Goal: Transaction & Acquisition: Book appointment/travel/reservation

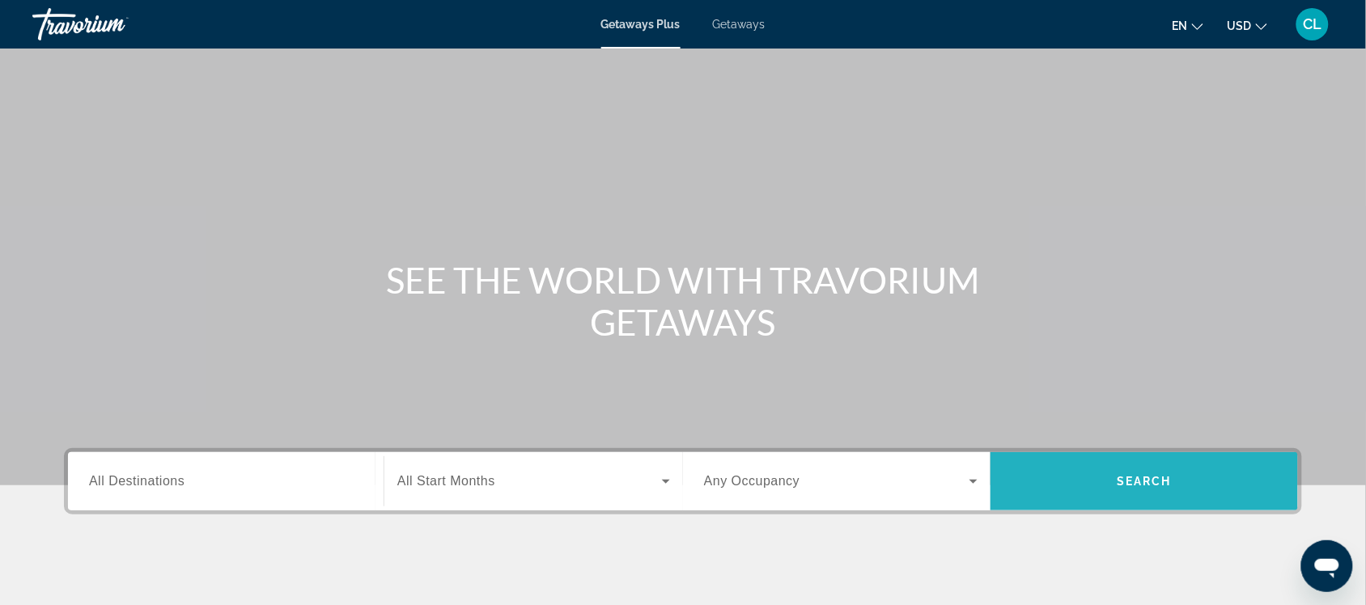
click at [1127, 470] on span "Search widget" at bounding box center [1143, 481] width 307 height 39
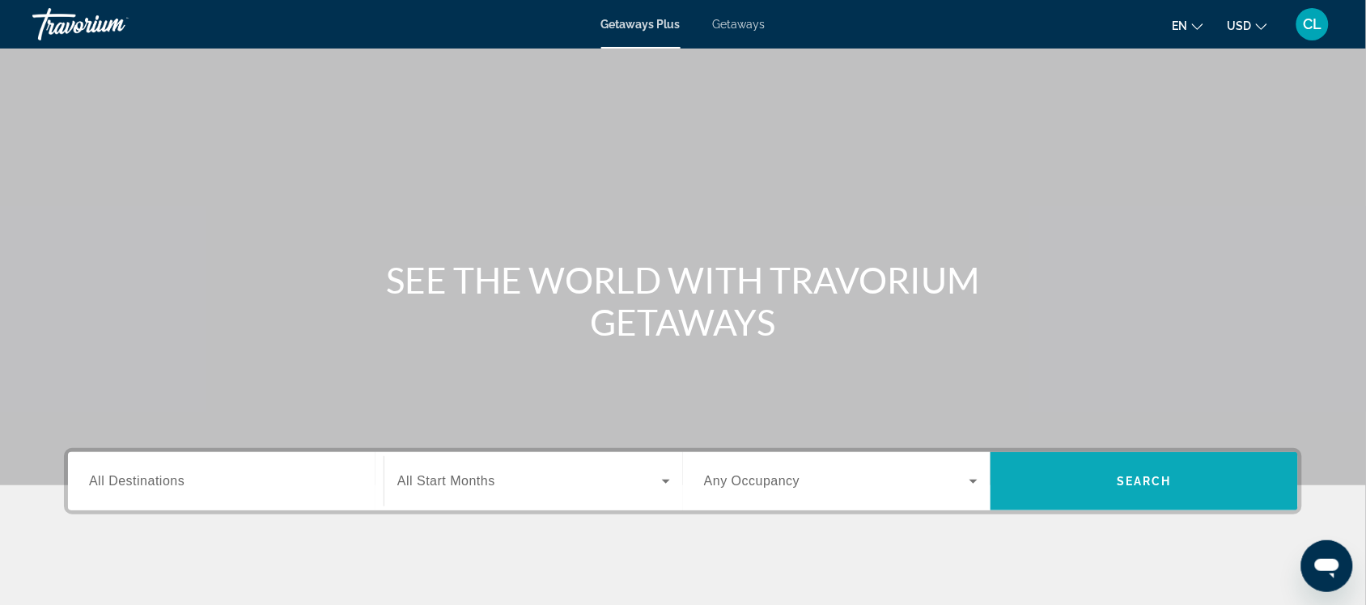
click at [1122, 470] on span "Search widget" at bounding box center [1143, 481] width 307 height 39
